Goal: Register for event/course

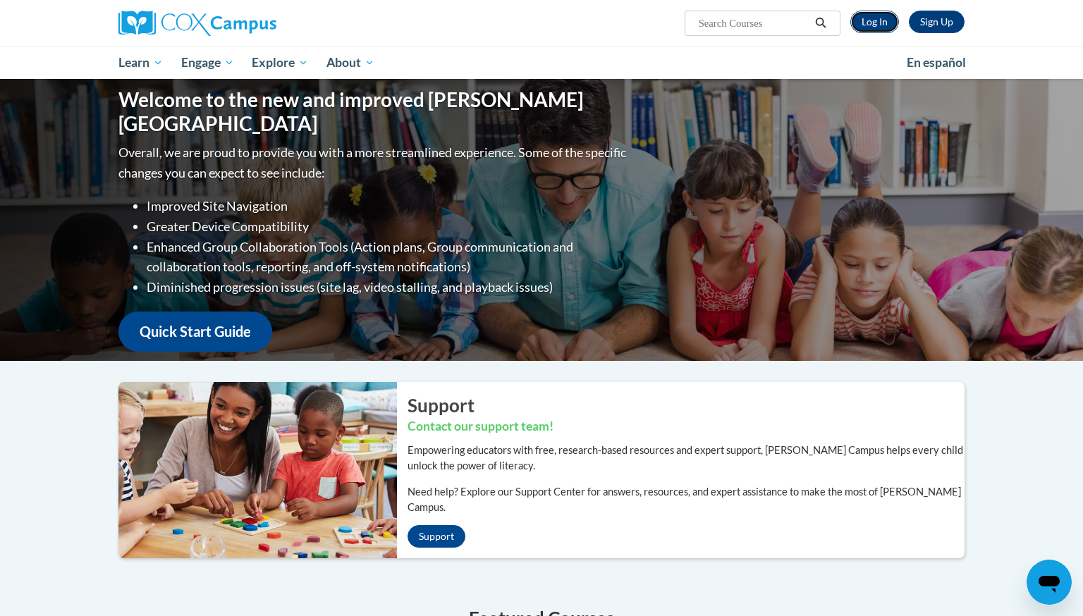
click at [878, 23] on link "Log In" at bounding box center [874, 22] width 49 height 23
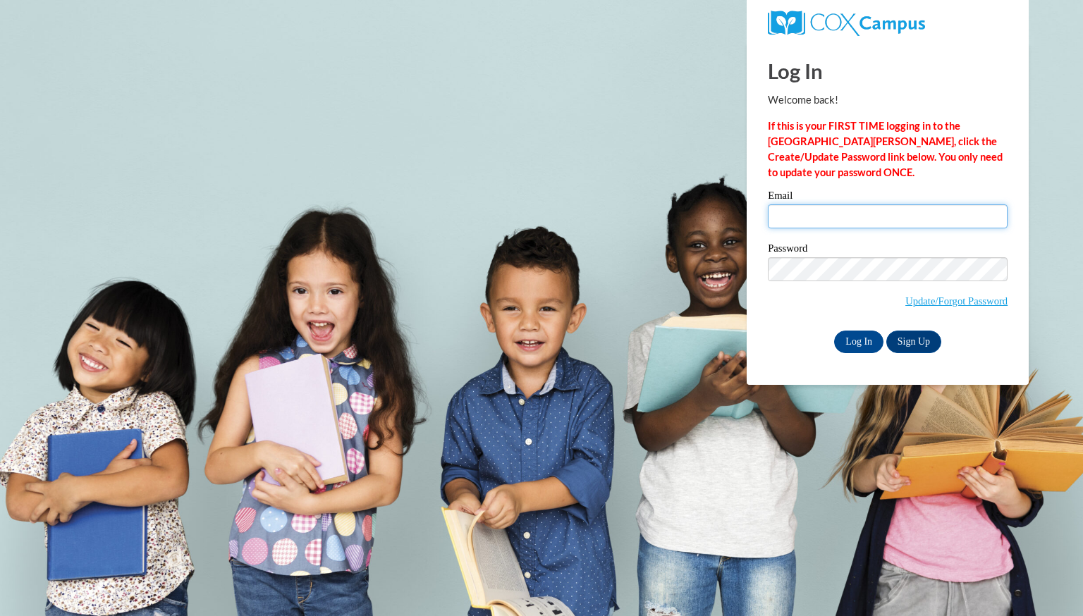
click at [840, 216] on input "Email" at bounding box center [888, 216] width 240 height 24
type input "aboldrey@greenfield.k12.wi.us"
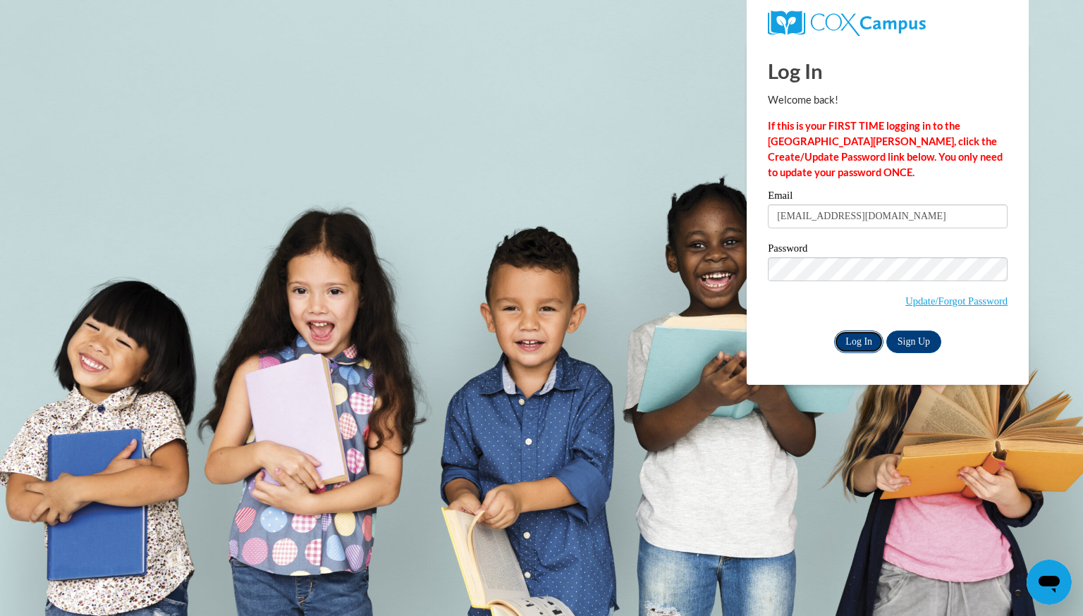
click at [868, 341] on input "Log In" at bounding box center [858, 342] width 49 height 23
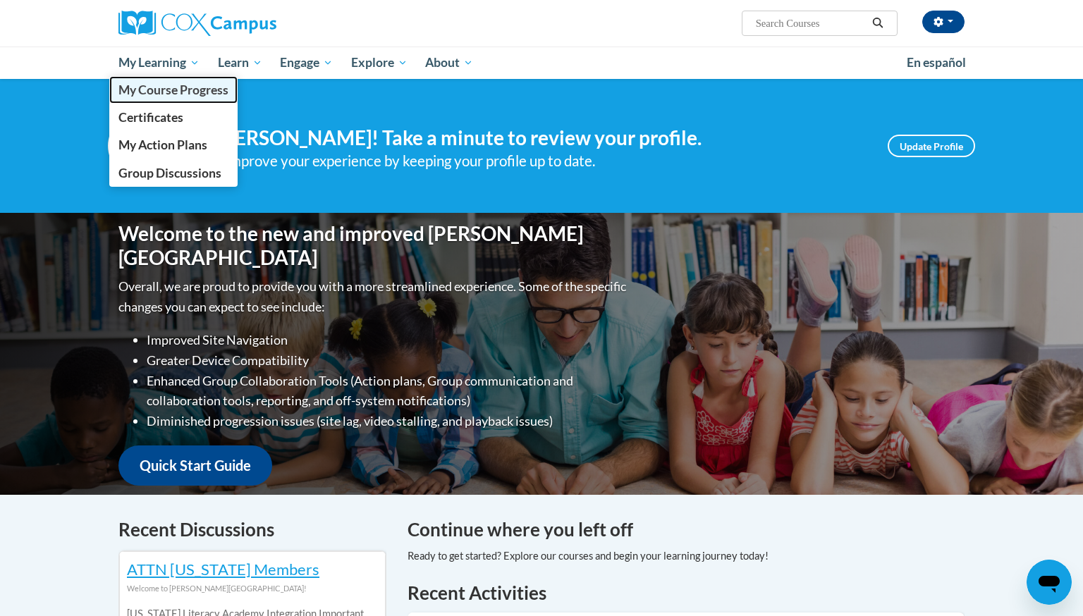
click at [175, 95] on span "My Course Progress" at bounding box center [173, 89] width 110 height 15
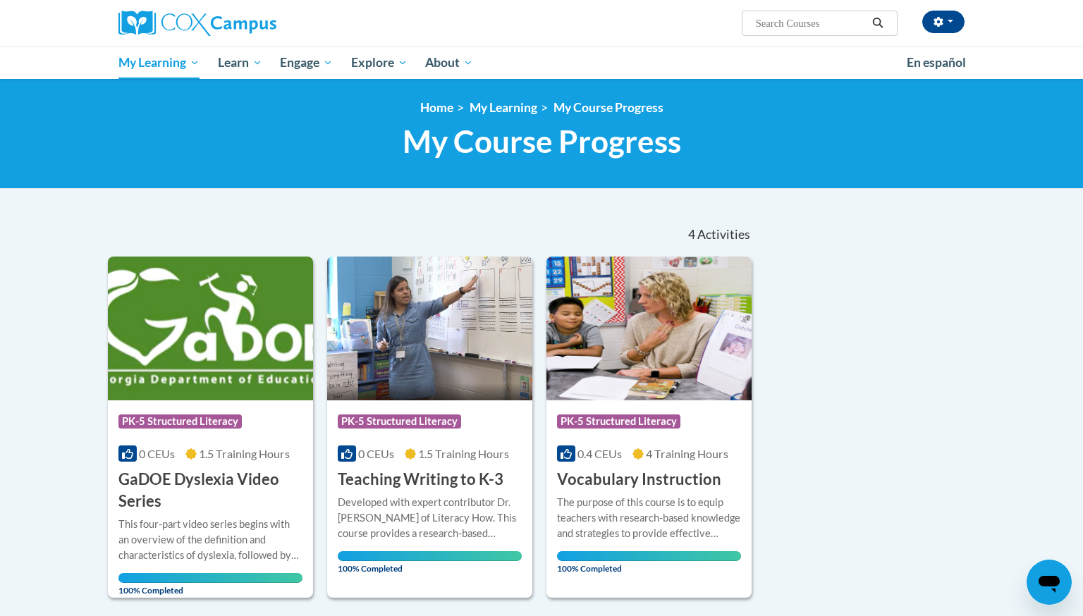
scroll to position [6, 0]
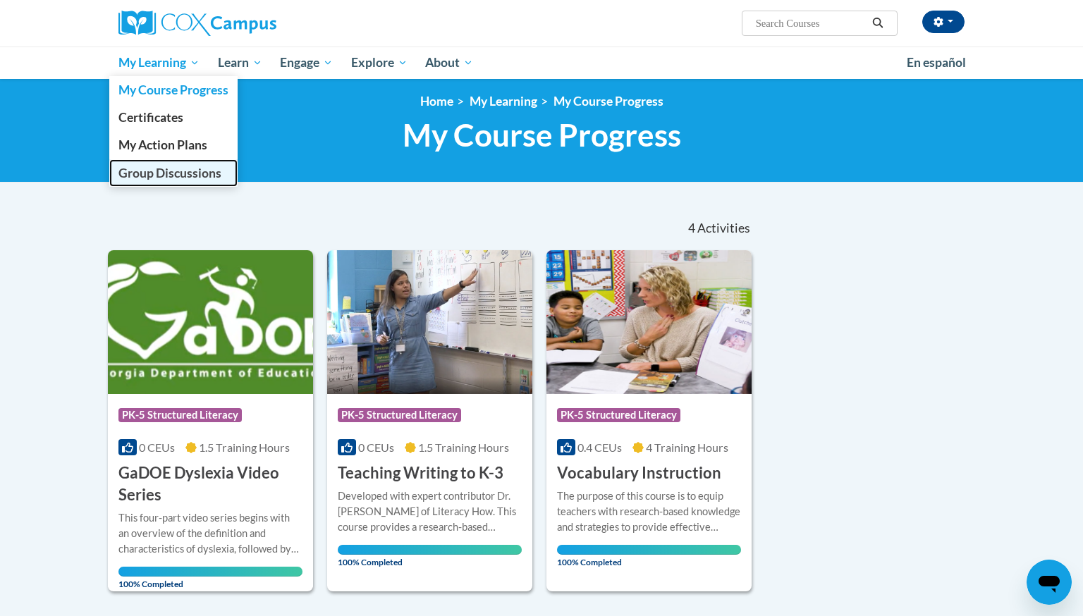
click at [153, 177] on span "Group Discussions" at bounding box center [169, 173] width 103 height 15
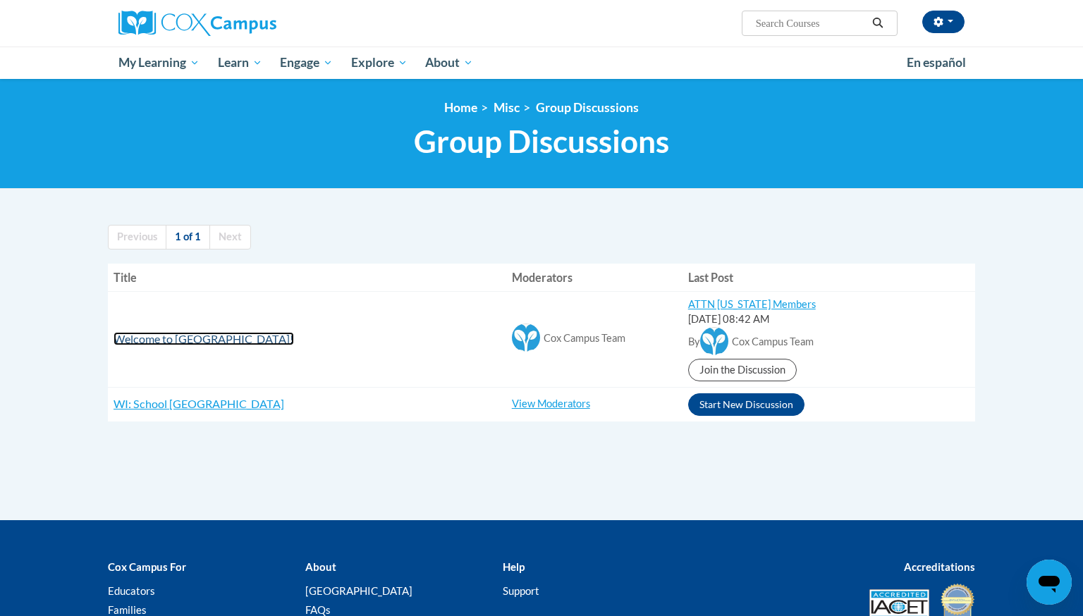
click at [177, 341] on span "Welcome to Cox Campus!" at bounding box center [204, 338] width 180 height 13
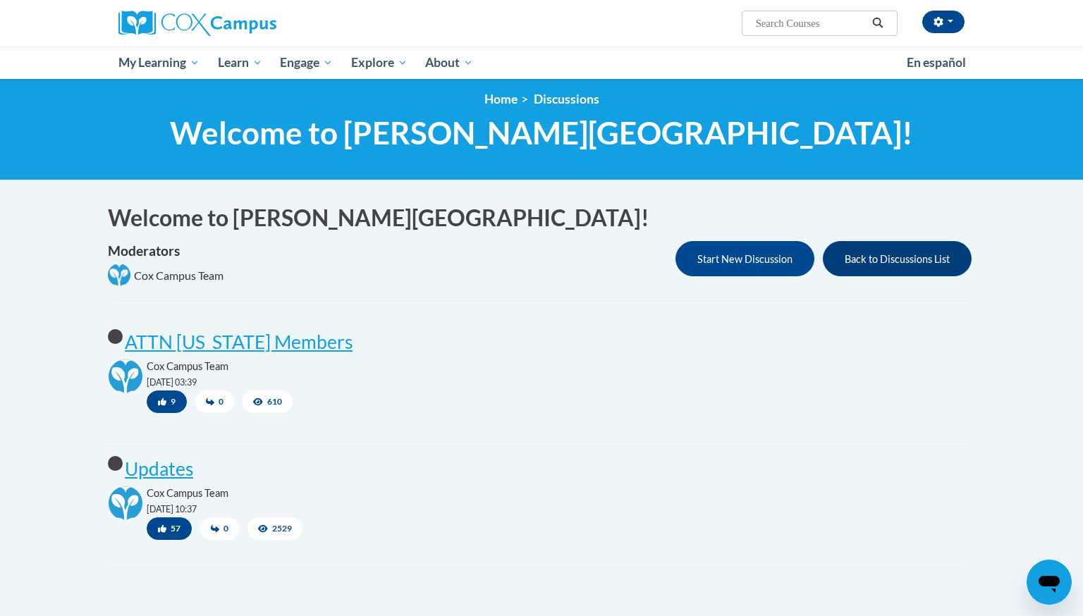
scroll to position [10, 0]
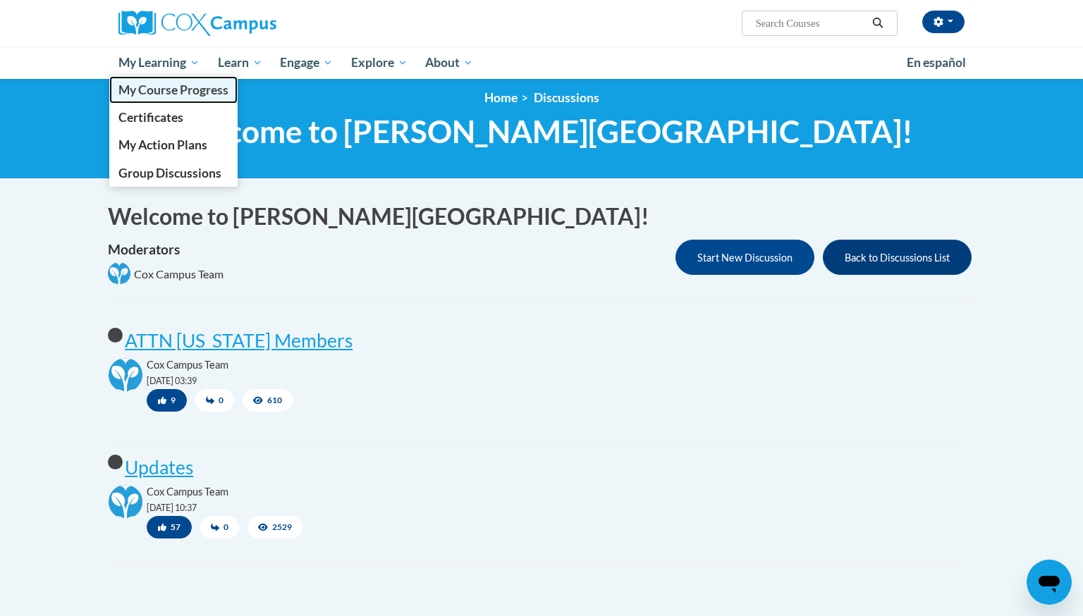
click at [165, 96] on span "My Course Progress" at bounding box center [173, 89] width 110 height 15
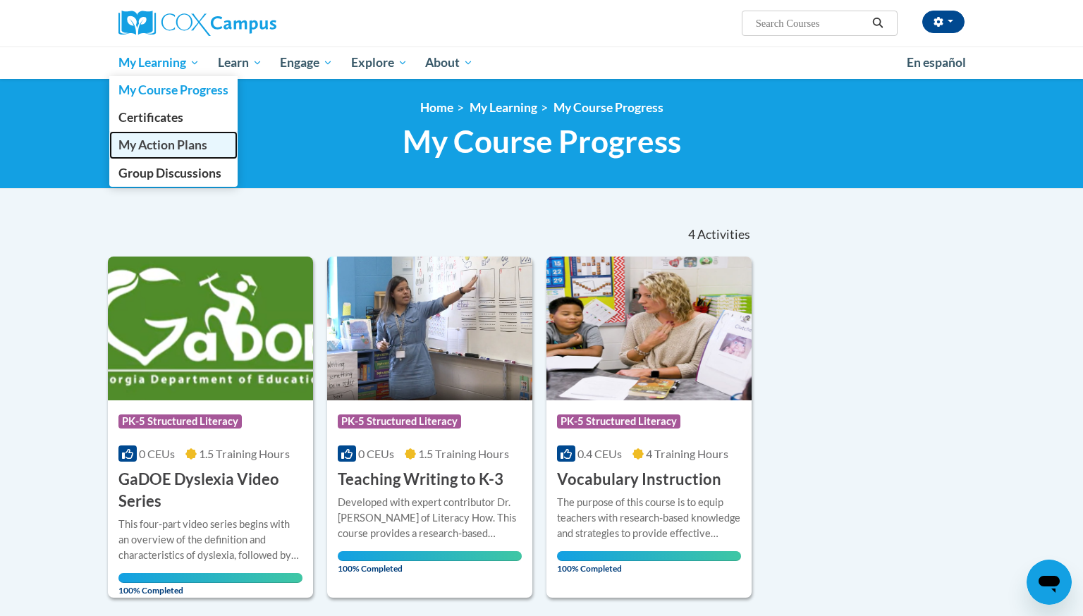
click at [159, 149] on span "My Action Plans" at bounding box center [162, 144] width 89 height 15
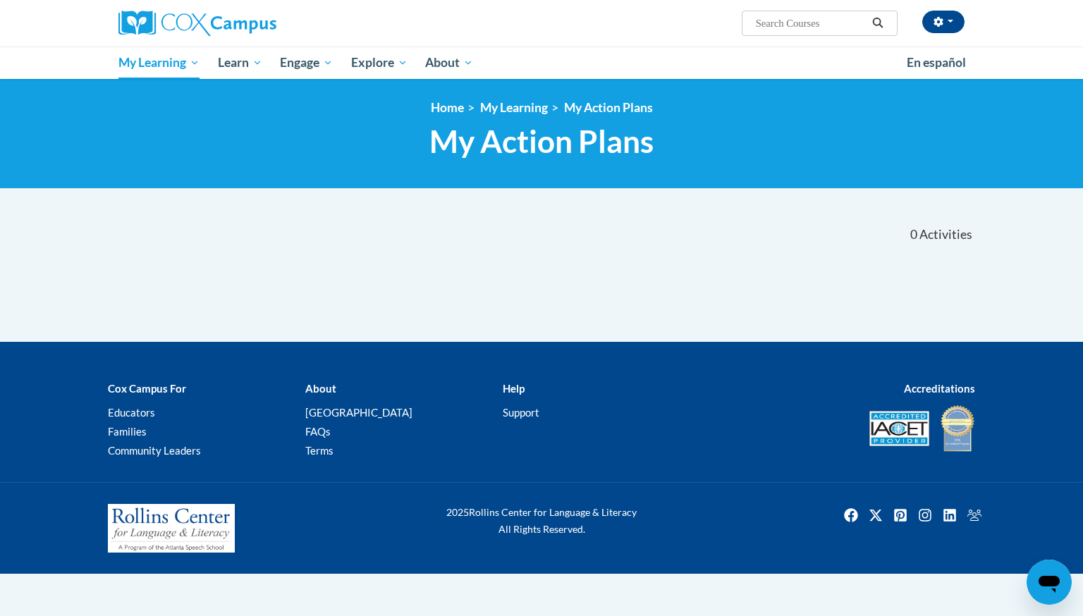
click at [778, 24] on input "Search..." at bounding box center [810, 23] width 113 height 17
type input "early literacy"
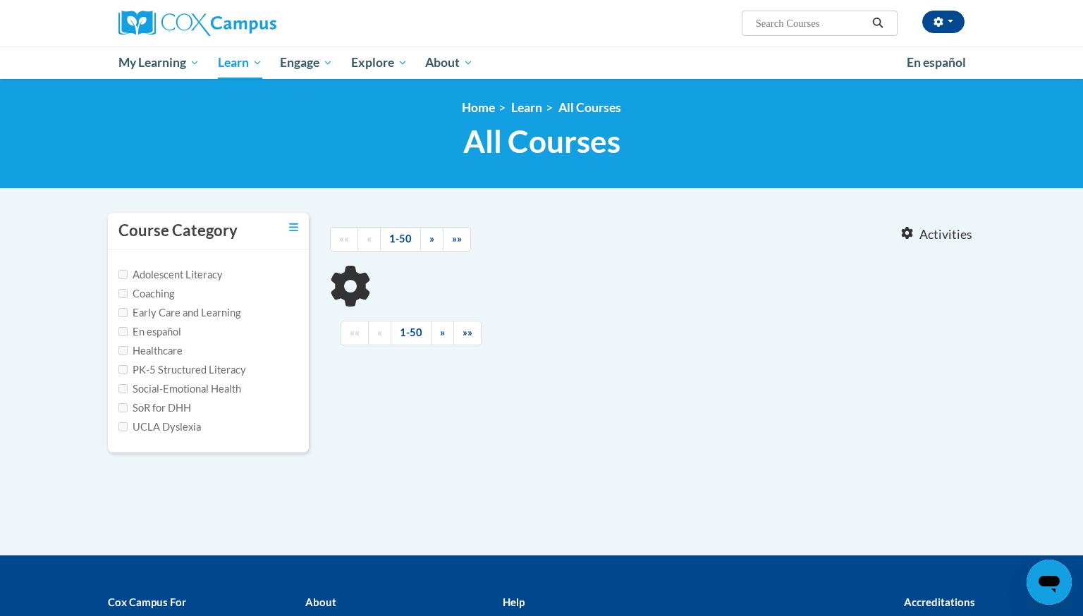
type input "early literacy"
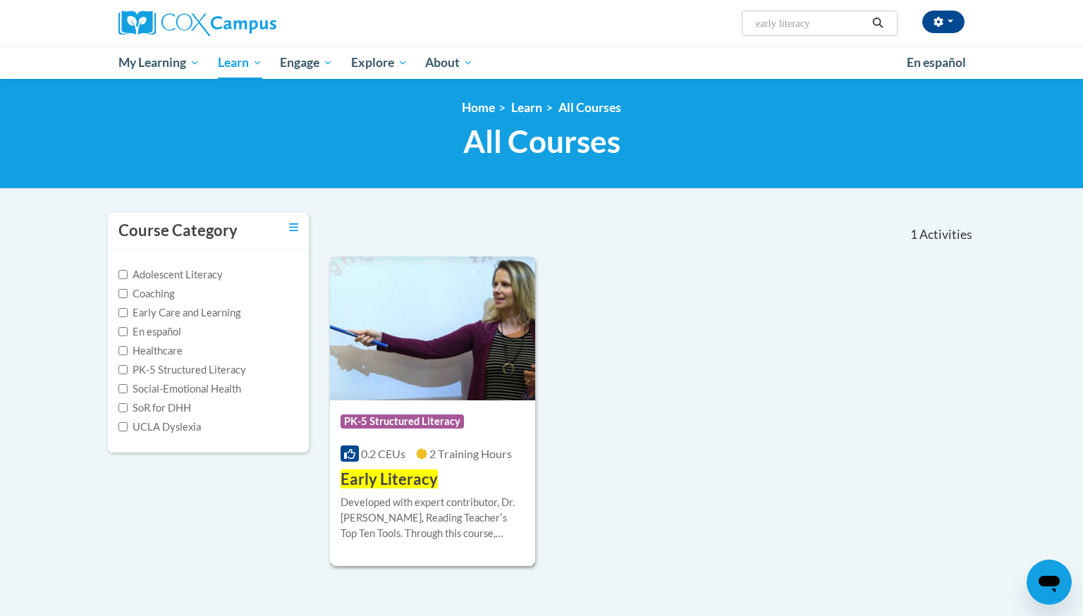
click at [484, 443] on div "Course Category: PK-5 Structured Literacy 0.2 CEUs 2 Training Hours COURSE Earl…" at bounding box center [432, 445] width 205 height 90
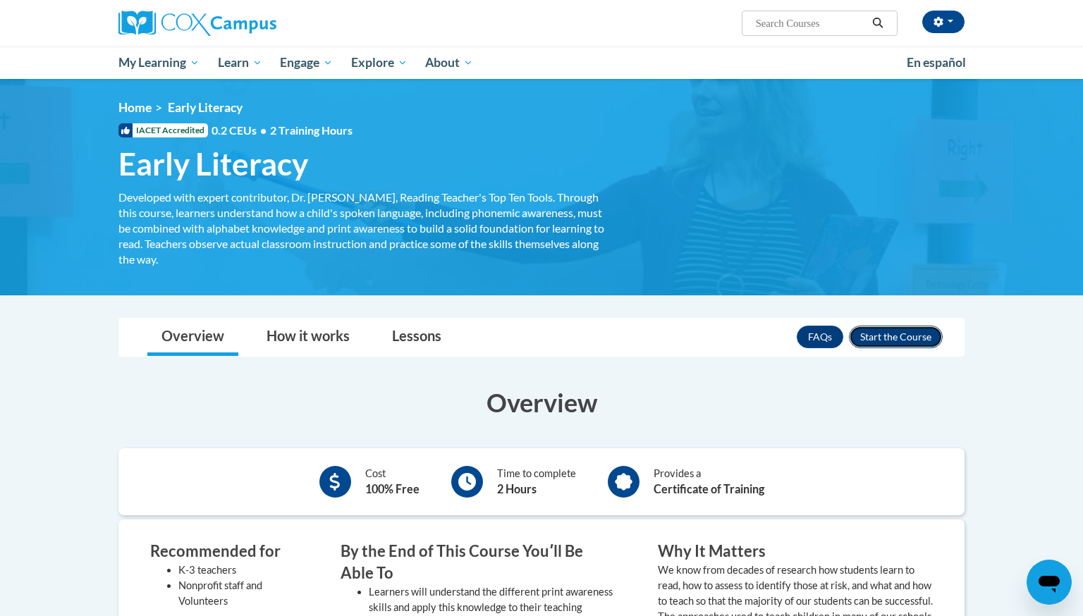
click at [892, 341] on button "Enroll" at bounding box center [896, 337] width 94 height 23
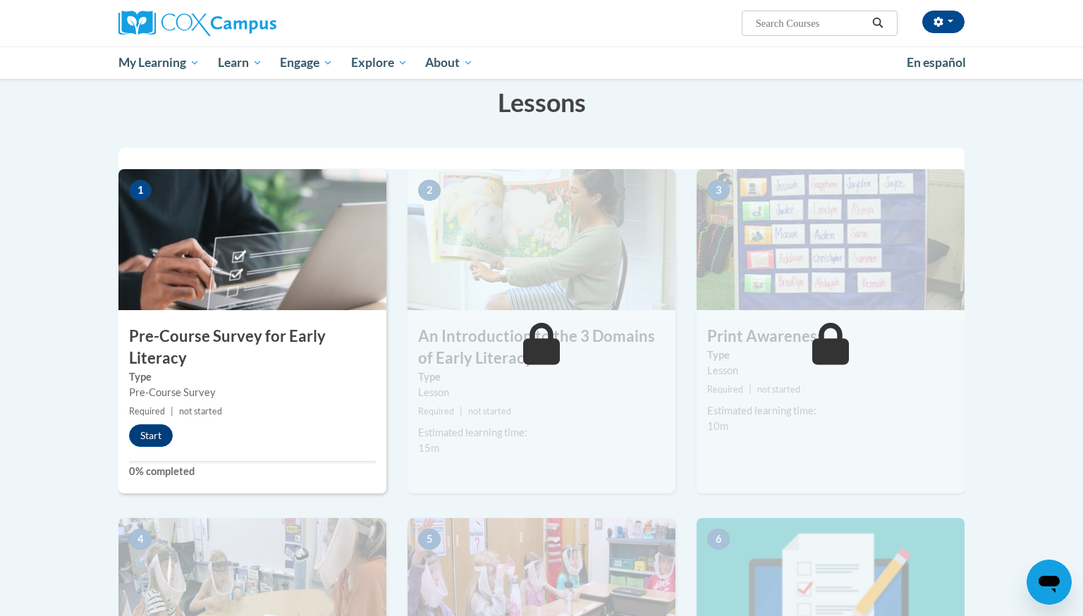
scroll to position [221, 0]
click at [290, 314] on div "1 Pre-Course Survey for Early Literacy Type Pre-Course Survey Required | not st…" at bounding box center [252, 331] width 268 height 324
click at [153, 434] on button "Start" at bounding box center [151, 435] width 44 height 23
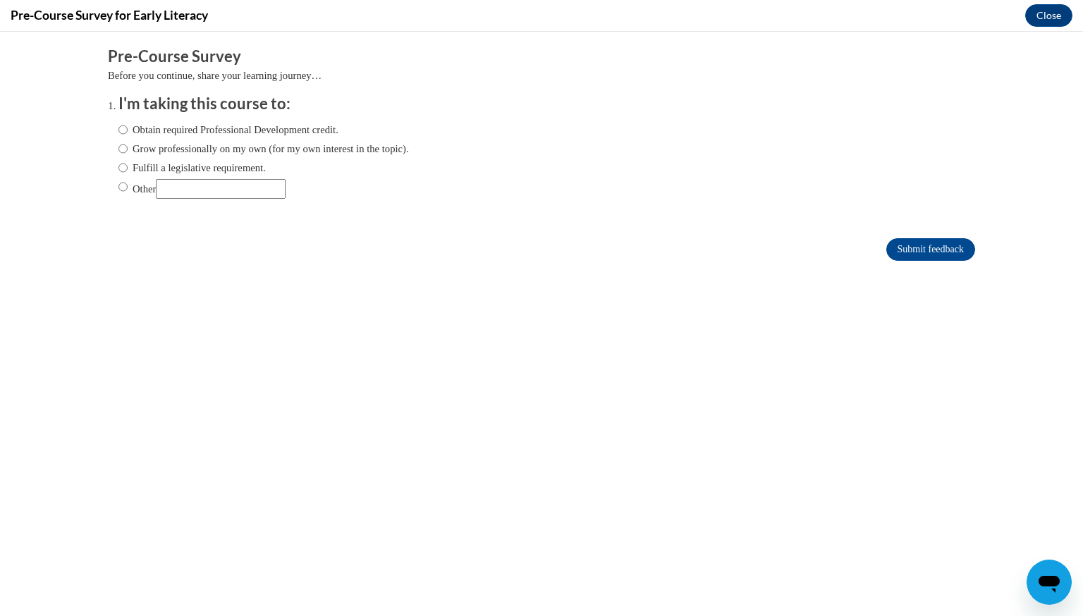
scroll to position [0, 0]
click at [125, 129] on input "Obtain required Professional Development credit." at bounding box center [122, 130] width 9 height 16
radio input "true"
click at [121, 129] on input "Obtain required Professional Development credit." at bounding box center [122, 130] width 9 height 16
click at [920, 254] on input "Submit feedback" at bounding box center [930, 249] width 89 height 23
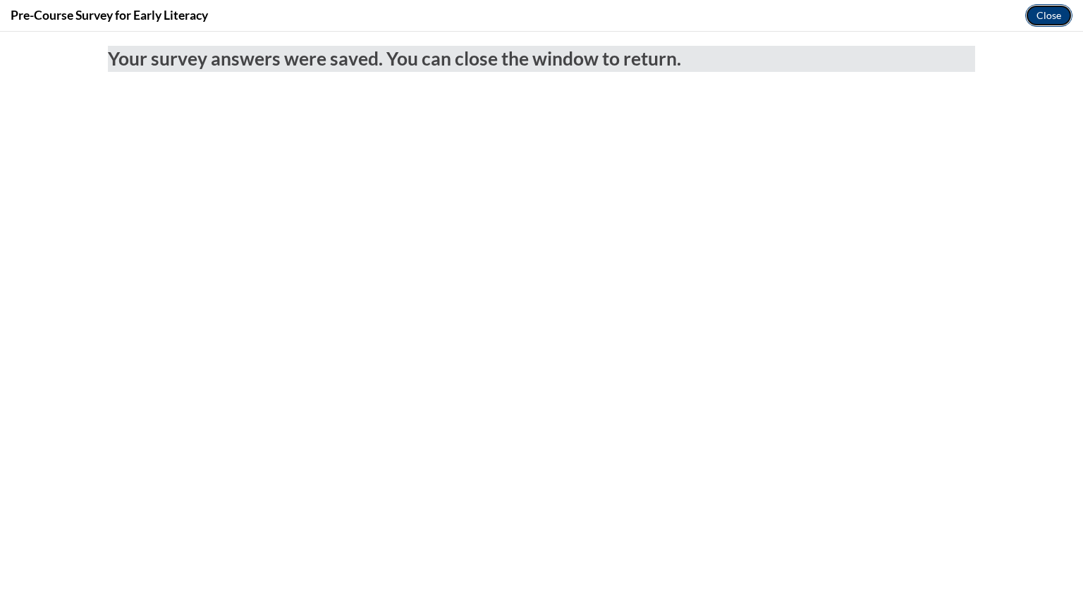
click at [1046, 15] on button "Close" at bounding box center [1048, 15] width 47 height 23
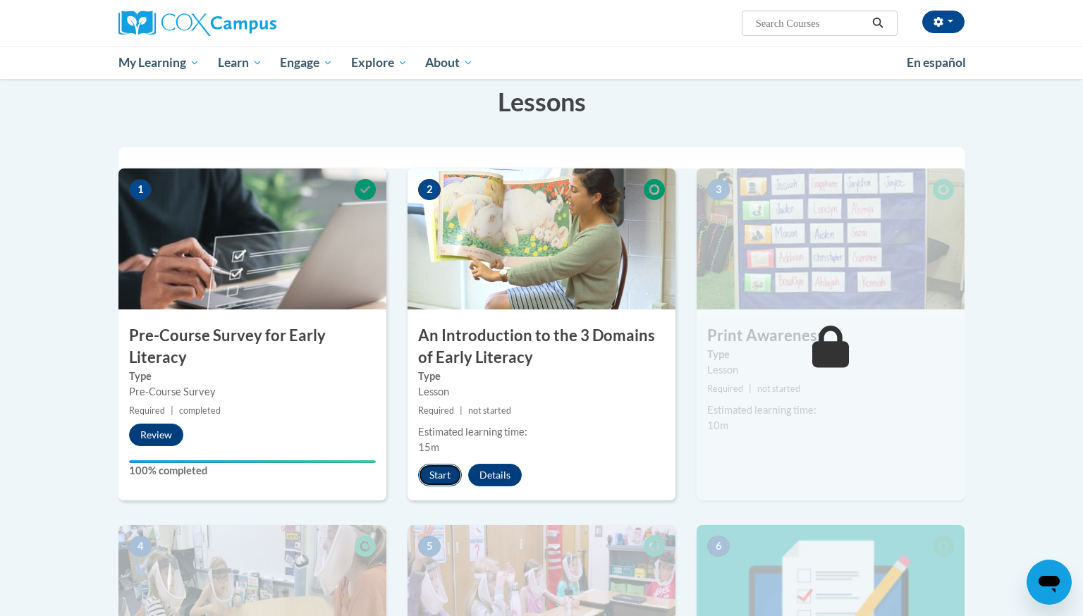
click at [442, 473] on button "Start" at bounding box center [440, 475] width 44 height 23
